Goal: Information Seeking & Learning: Learn about a topic

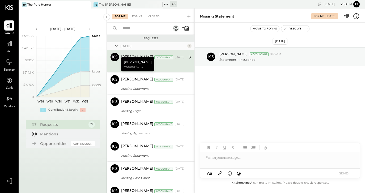
click at [11, 51] on span "P&L" at bounding box center [9, 51] width 6 height 5
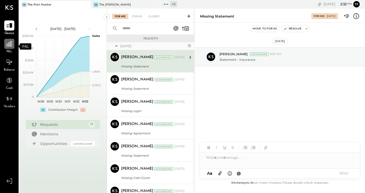
click at [10, 45] on icon at bounding box center [9, 43] width 7 height 7
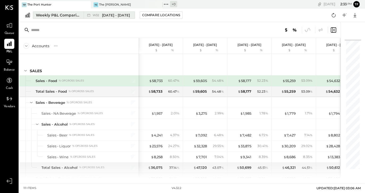
click at [76, 17] on div "Weekly P&L Comparison" at bounding box center [58, 15] width 45 height 5
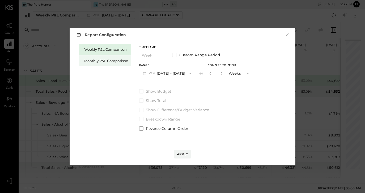
click at [104, 59] on div "Monthly P&L Comparison" at bounding box center [106, 61] width 44 height 5
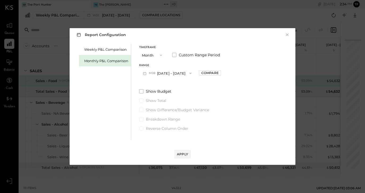
click at [157, 56] on span "button" at bounding box center [159, 55] width 7 height 4
click at [152, 75] on div "YTD" at bounding box center [153, 74] width 26 height 10
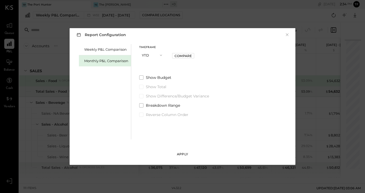
click at [184, 153] on div "Apply" at bounding box center [182, 154] width 11 height 5
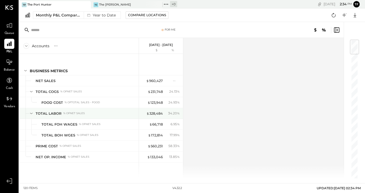
click at [32, 114] on icon at bounding box center [31, 113] width 3 height 1
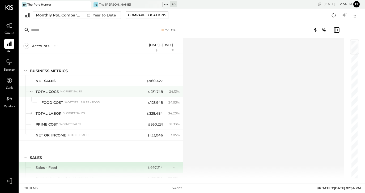
click at [31, 91] on icon at bounding box center [31, 92] width 6 height 6
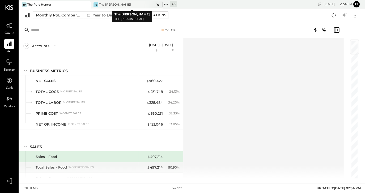
click at [124, 4] on div "TC The [PERSON_NAME]" at bounding box center [123, 4] width 64 height 5
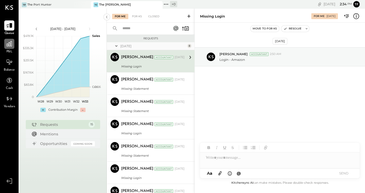
click at [11, 48] on div at bounding box center [9, 44] width 10 height 10
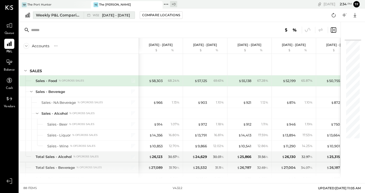
click at [70, 14] on div "Weekly P&L Comparison" at bounding box center [58, 15] width 45 height 5
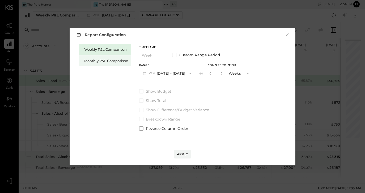
click at [117, 58] on div "Monthly P&L Comparison" at bounding box center [105, 60] width 52 height 11
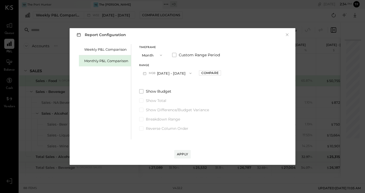
click at [161, 59] on button "Month" at bounding box center [152, 55] width 27 height 10
click at [157, 74] on div "YTD" at bounding box center [153, 74] width 26 height 10
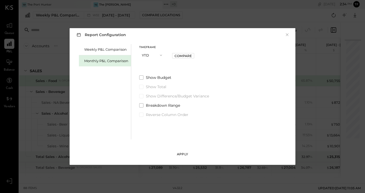
click at [182, 154] on div "Apply" at bounding box center [182, 154] width 11 height 5
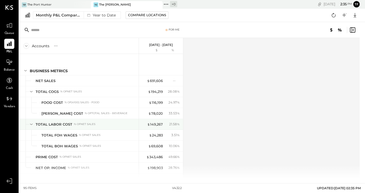
click at [31, 123] on icon at bounding box center [31, 125] width 6 height 6
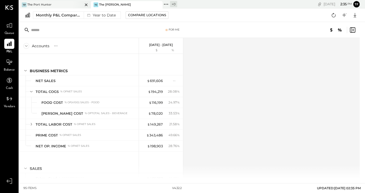
click at [53, 3] on div "TP The Port Hunter" at bounding box center [51, 4] width 64 height 5
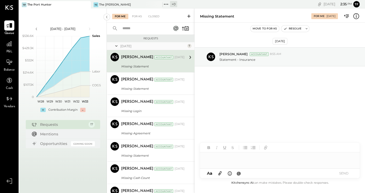
click at [10, 49] on span "P&L" at bounding box center [9, 51] width 6 height 5
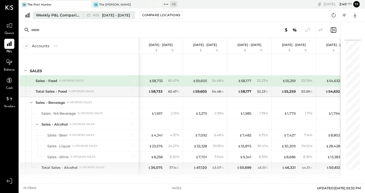
click at [101, 12] on div "W32 [DATE] - [DATE]" at bounding box center [108, 15] width 48 height 7
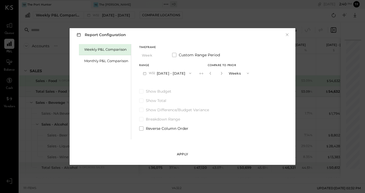
click at [182, 156] on div "Apply" at bounding box center [182, 154] width 11 height 5
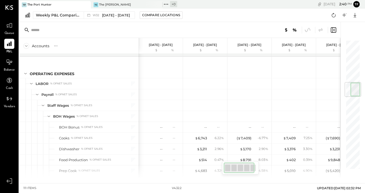
scroll to position [376, 0]
